Goal: Check status: Check status

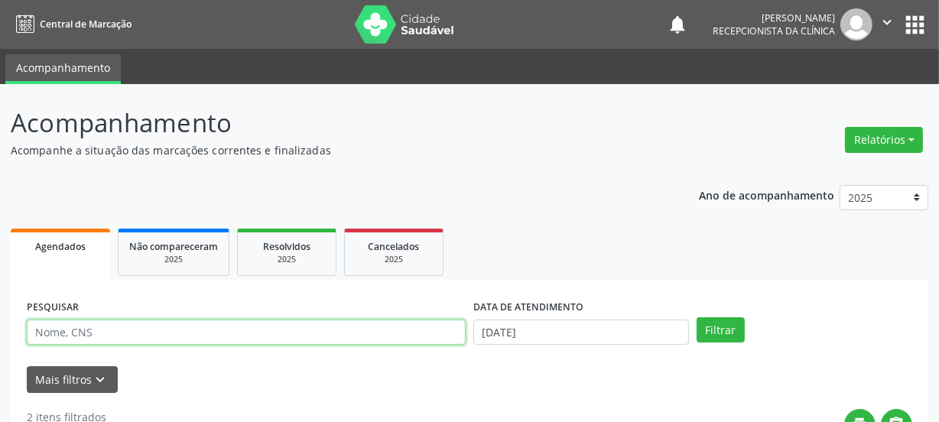
click at [58, 336] on input "text" at bounding box center [246, 333] width 439 height 26
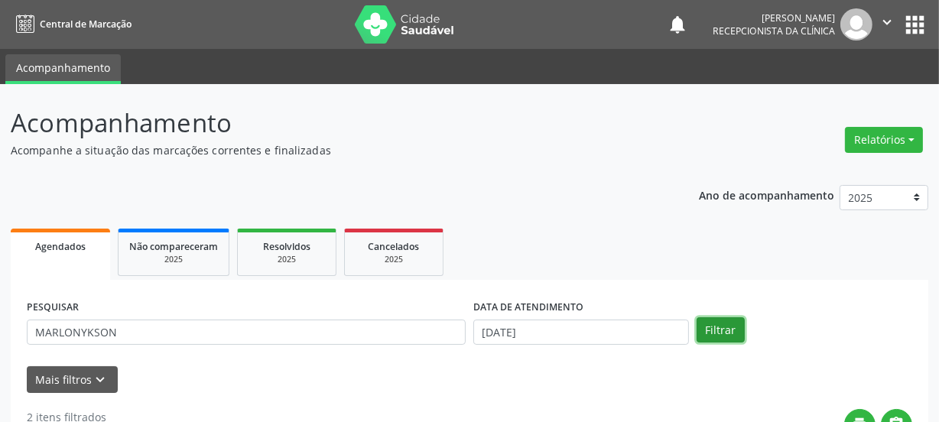
click at [727, 328] on button "Filtrar" at bounding box center [721, 330] width 48 height 26
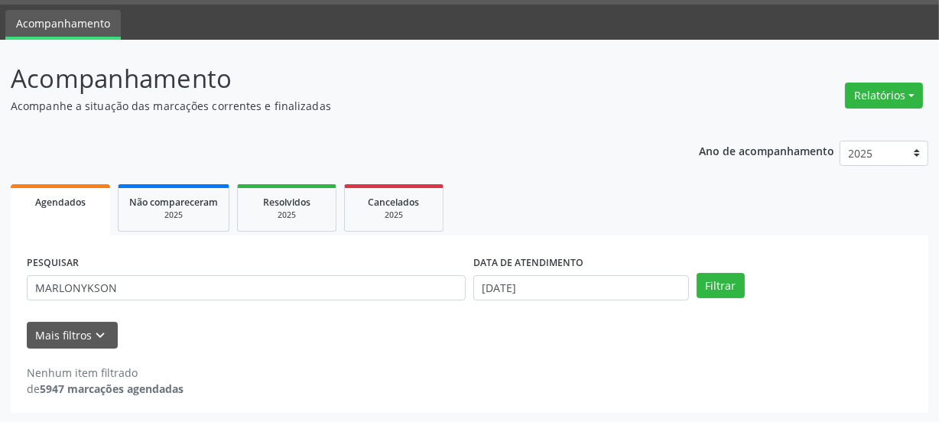
scroll to position [45, 0]
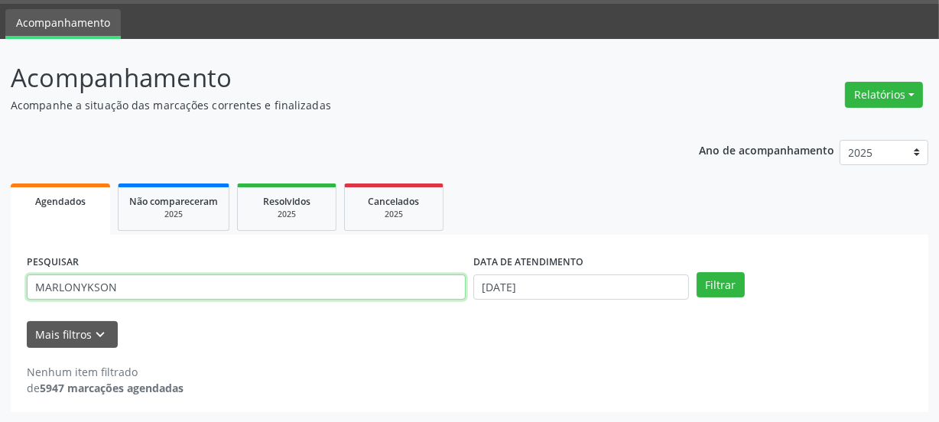
click at [116, 288] on input "MARLONYKSON" at bounding box center [246, 288] width 439 height 26
click at [80, 289] on input "MARLONYKSON" at bounding box center [246, 288] width 439 height 26
type input "[PERSON_NAME]"
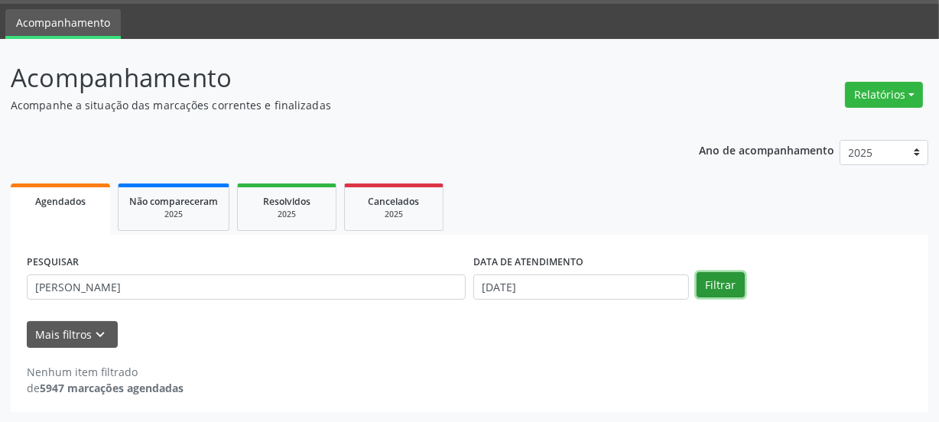
click at [729, 275] on button "Filtrar" at bounding box center [721, 285] width 48 height 26
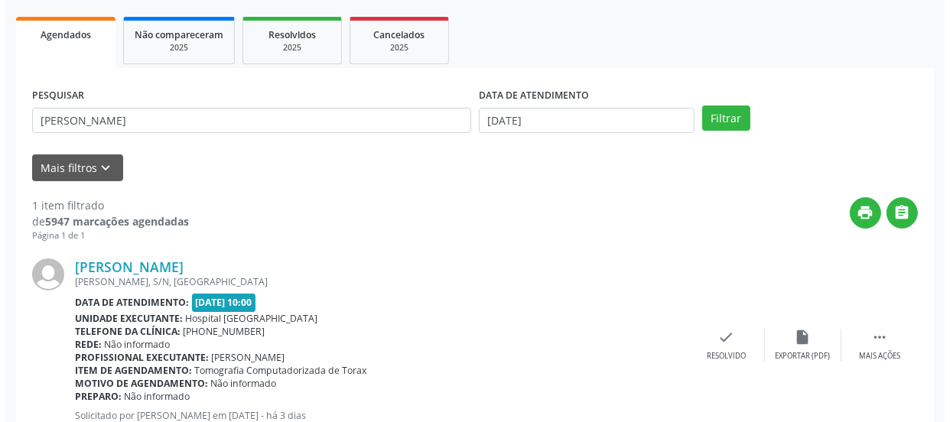
scroll to position [265, 0]
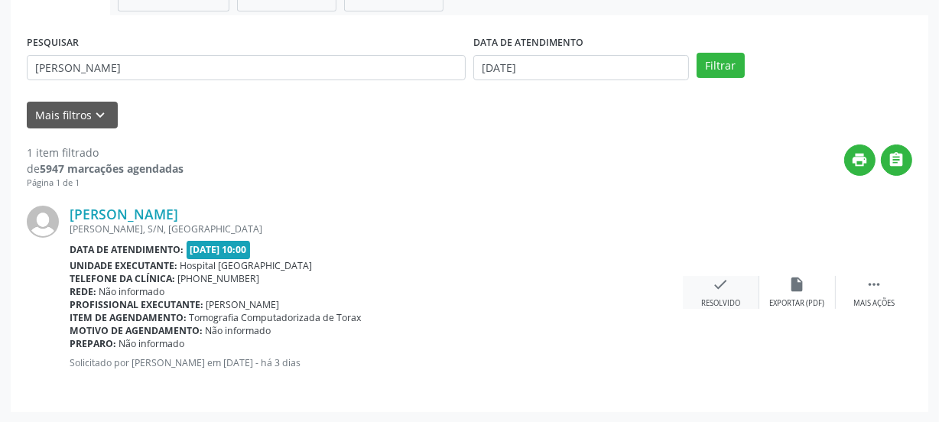
click at [724, 290] on icon "check" at bounding box center [721, 284] width 17 height 17
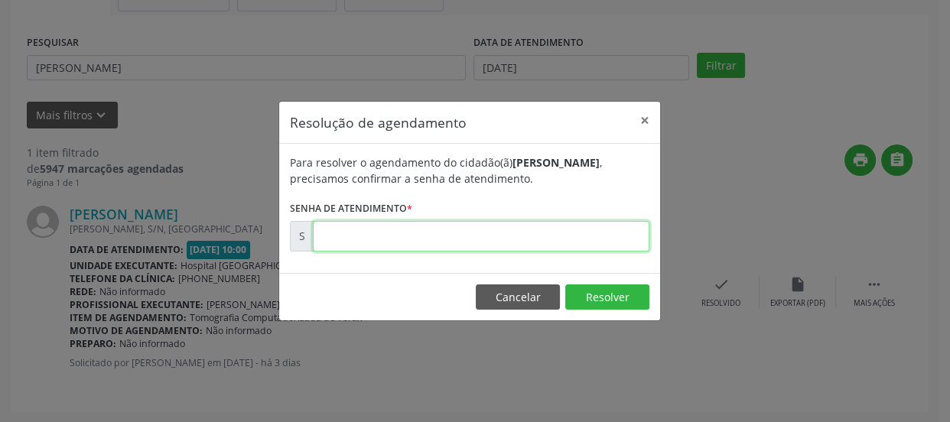
click at [347, 243] on input "text" at bounding box center [481, 236] width 337 height 31
type input "00177355"
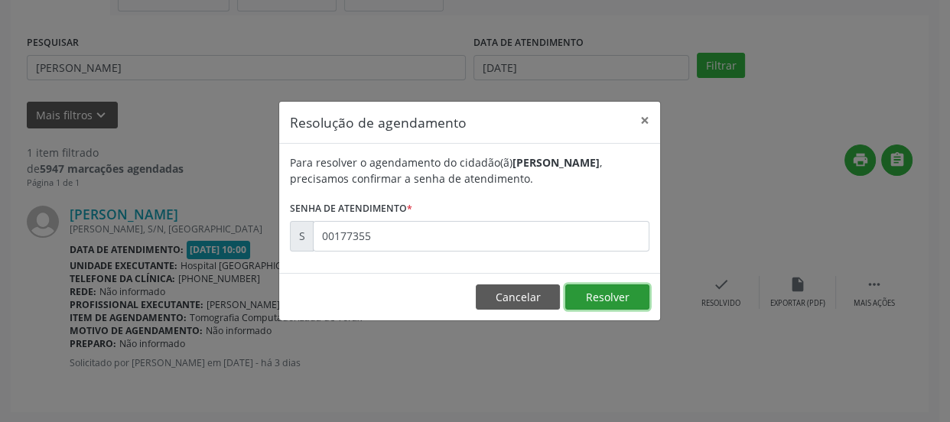
click at [621, 298] on button "Resolver" at bounding box center [607, 298] width 84 height 26
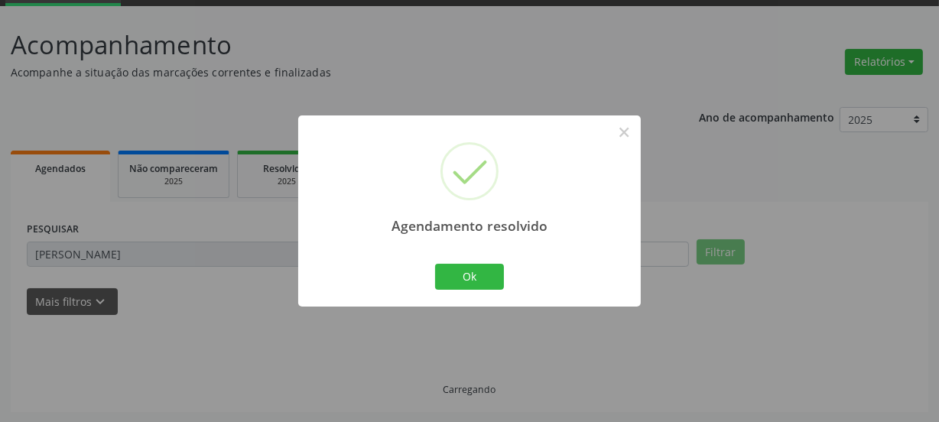
scroll to position [45, 0]
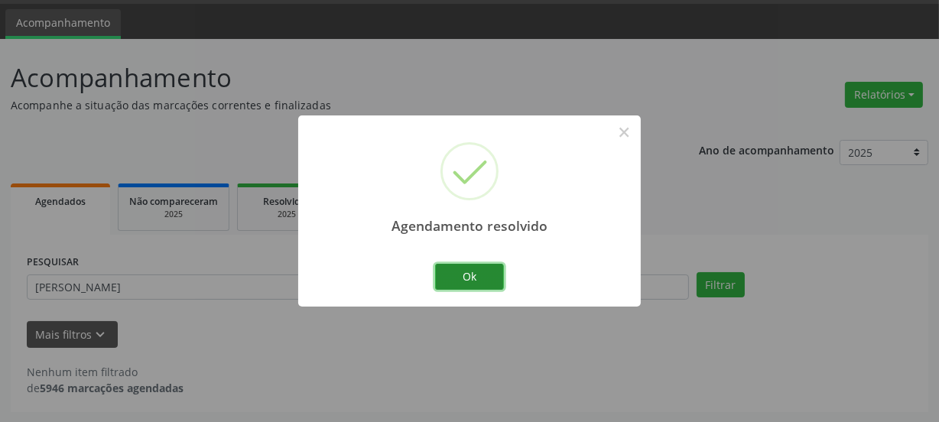
click at [480, 272] on button "Ok" at bounding box center [469, 277] width 69 height 26
